Goal: Task Accomplishment & Management: Use online tool/utility

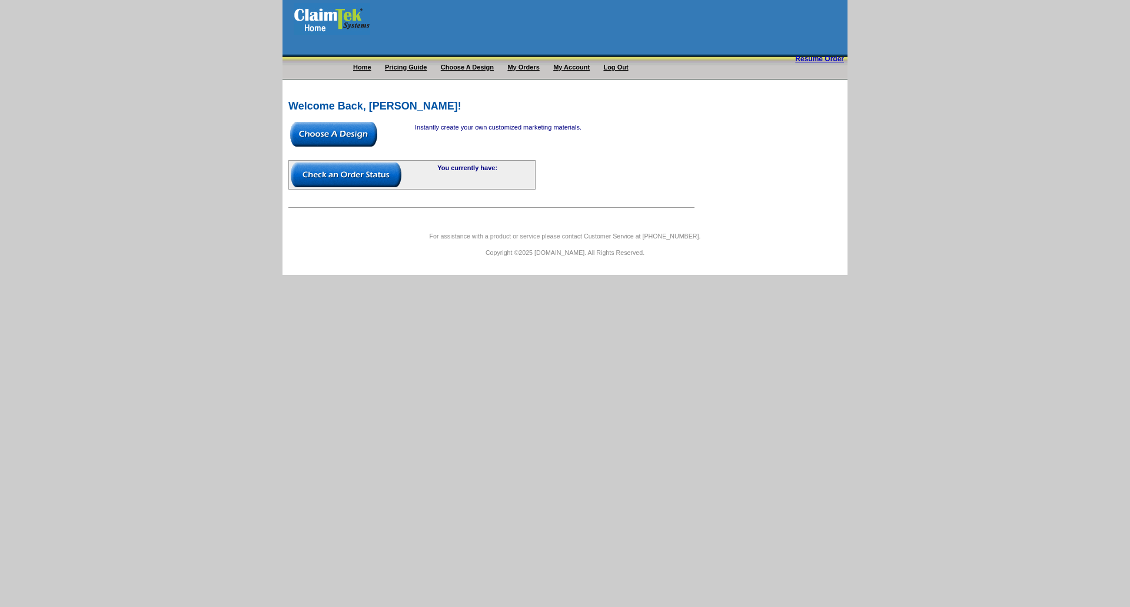
click at [353, 127] on img at bounding box center [333, 134] width 87 height 25
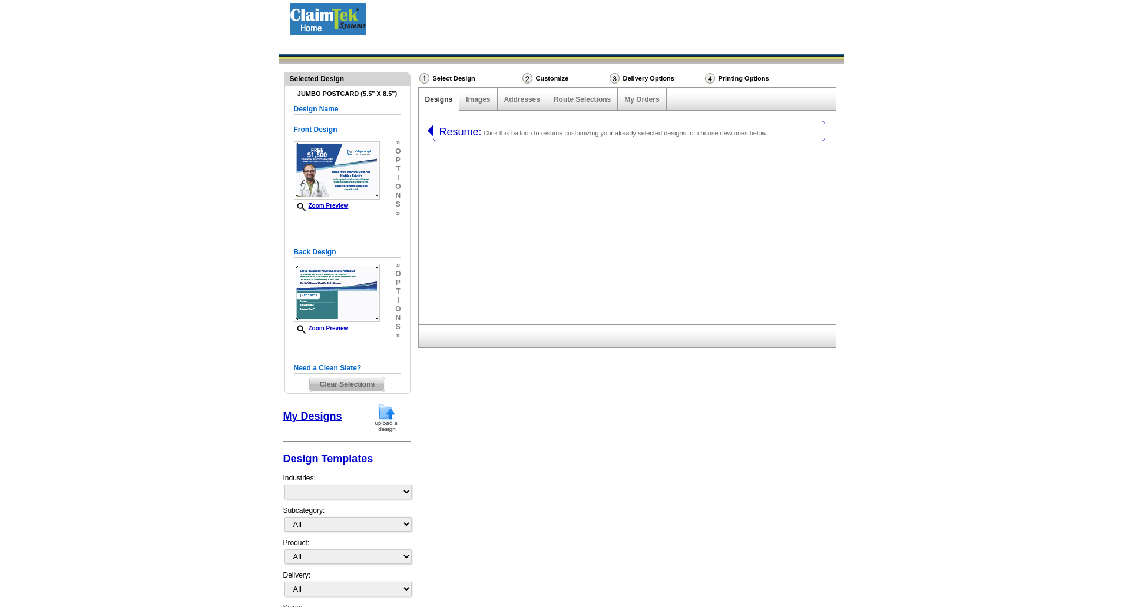
select select "1"
select select "2"
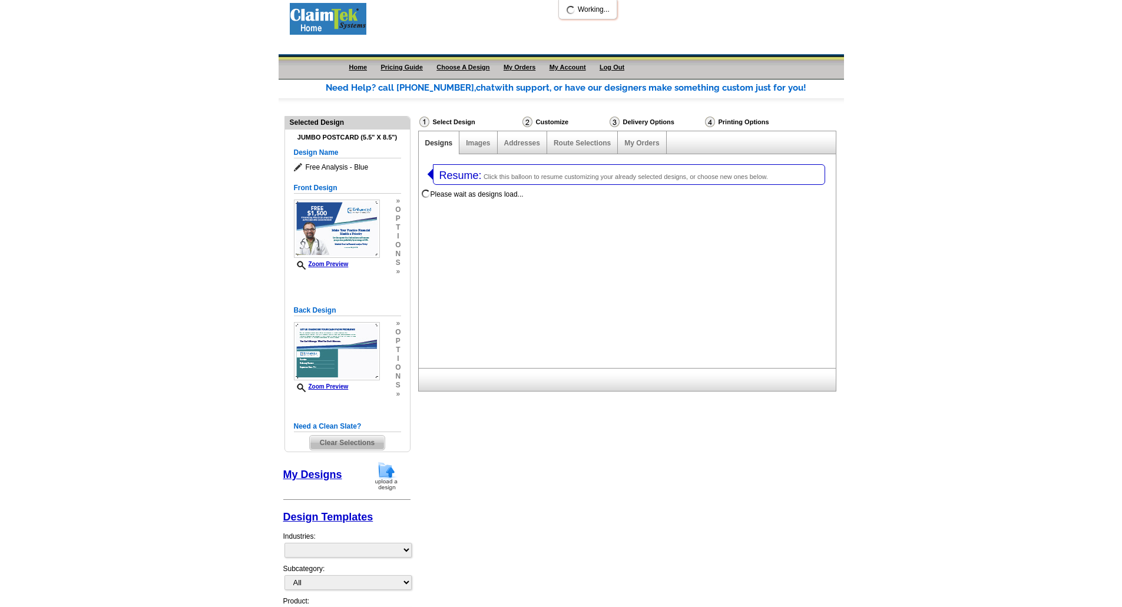
select select "1058"
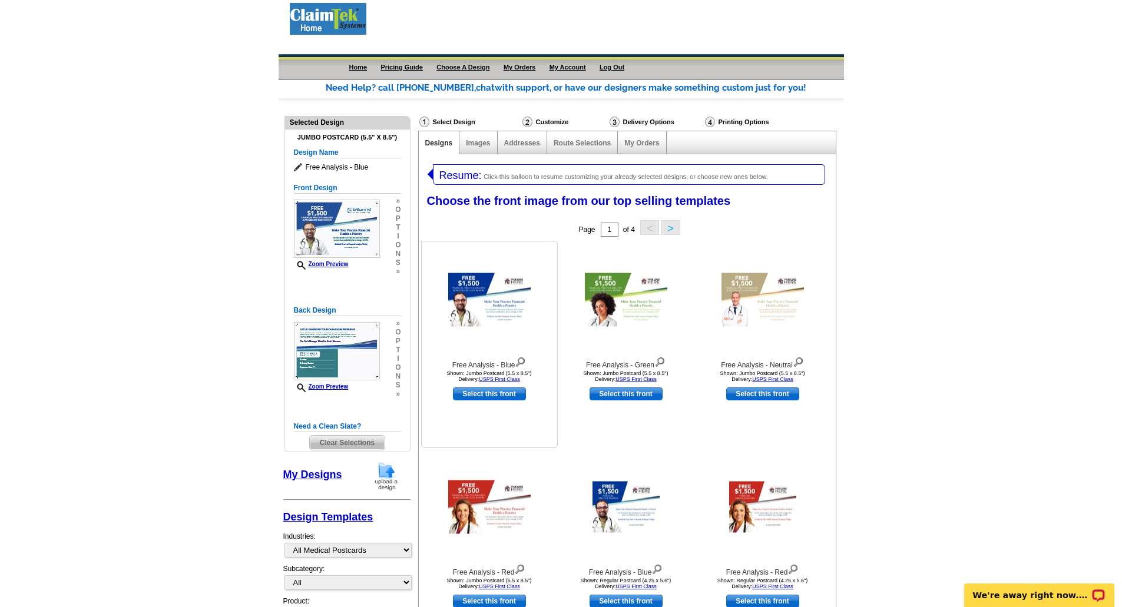
click at [477, 280] on img at bounding box center [489, 300] width 82 height 54
